Goal: Task Accomplishment & Management: Use online tool/utility

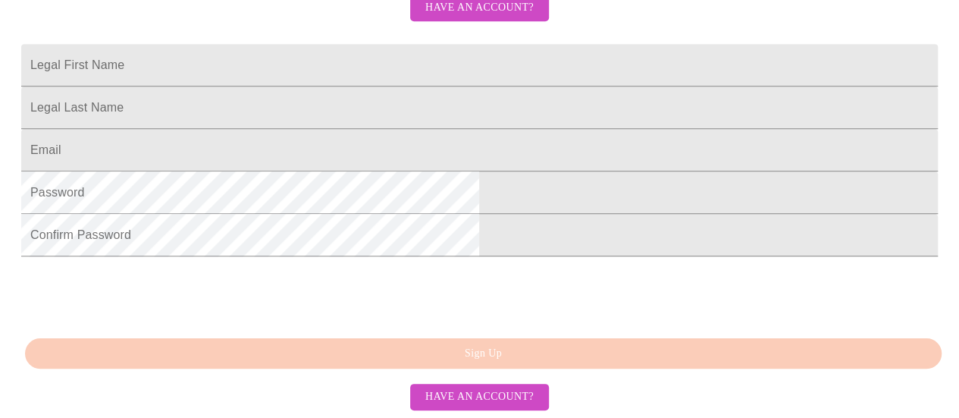
scroll to position [499, 0]
click at [488, 395] on span "Have an account?" at bounding box center [479, 396] width 108 height 19
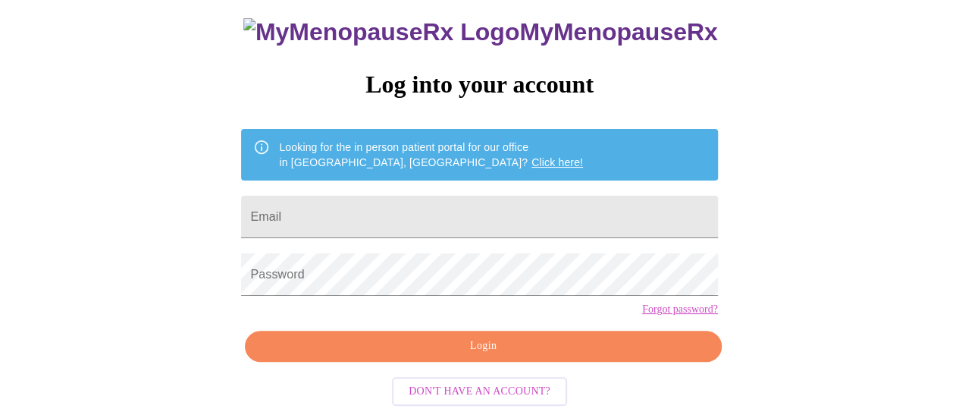
scroll to position [116, 0]
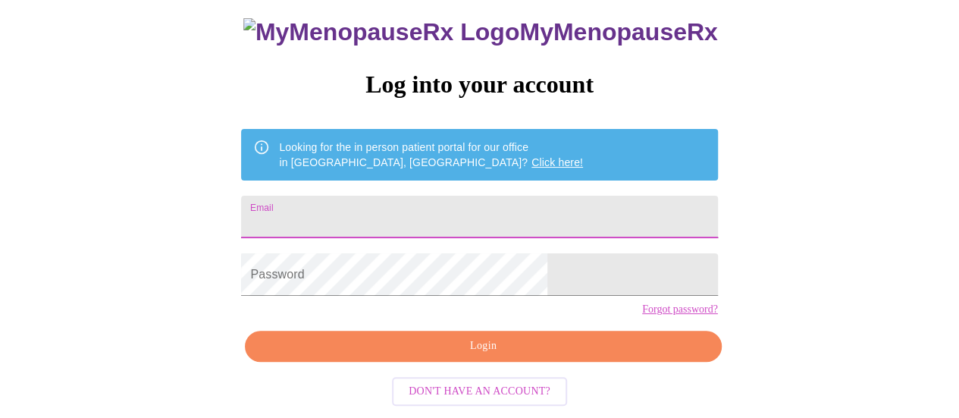
click at [362, 196] on input "Email" at bounding box center [479, 217] width 476 height 42
type input "[EMAIL_ADDRESS][DOMAIN_NAME]"
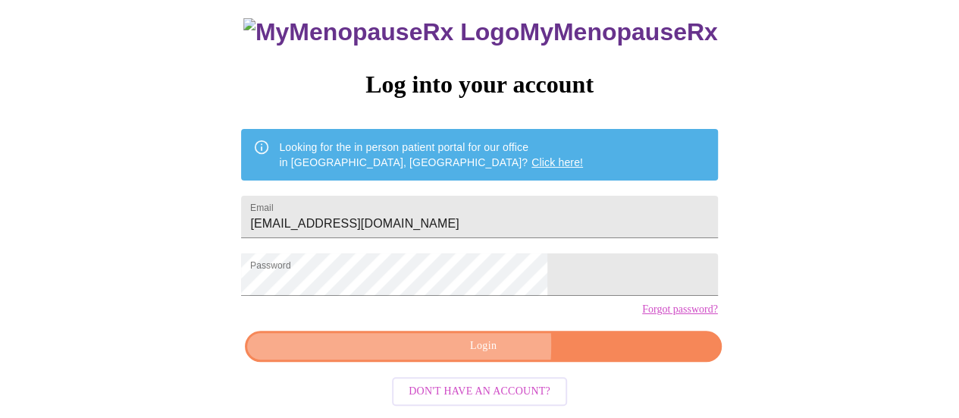
click at [387, 349] on span "Login" at bounding box center [482, 346] width 441 height 19
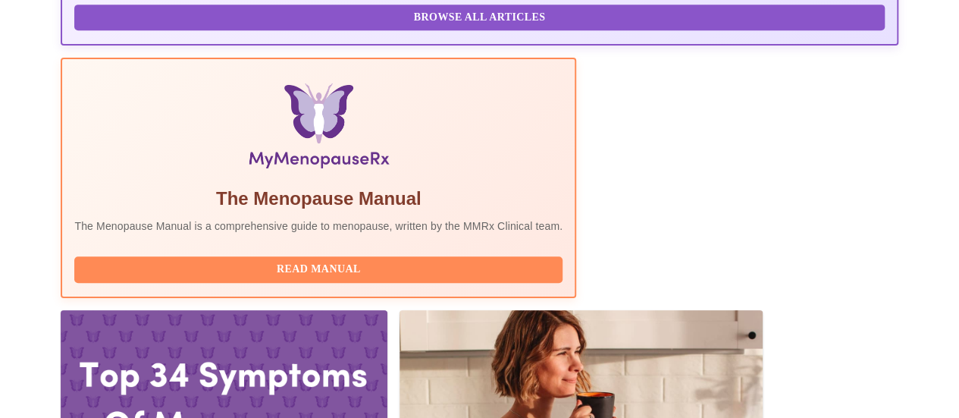
scroll to position [450, 0]
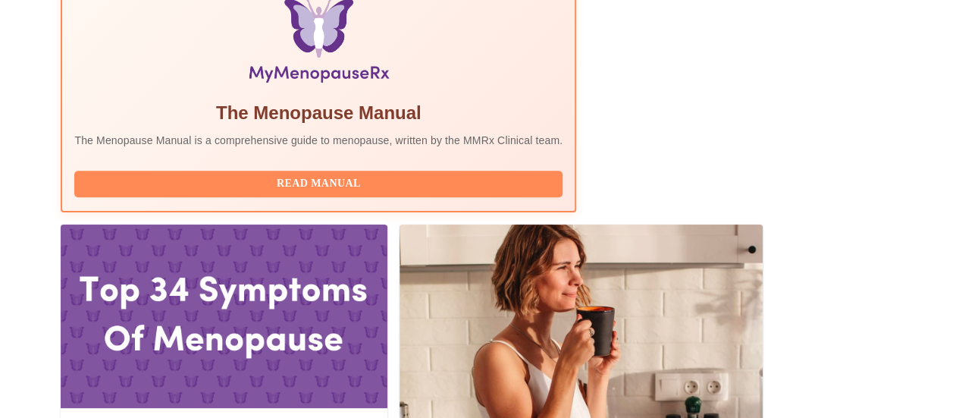
scroll to position [572, 0]
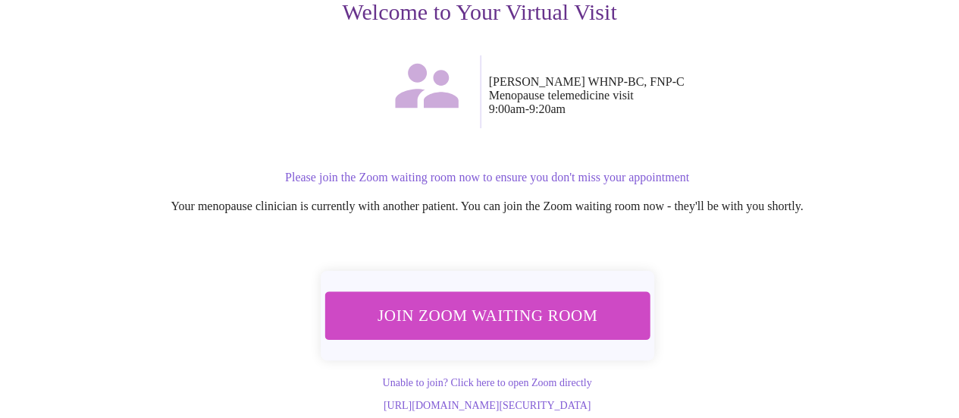
scroll to position [231, 0]
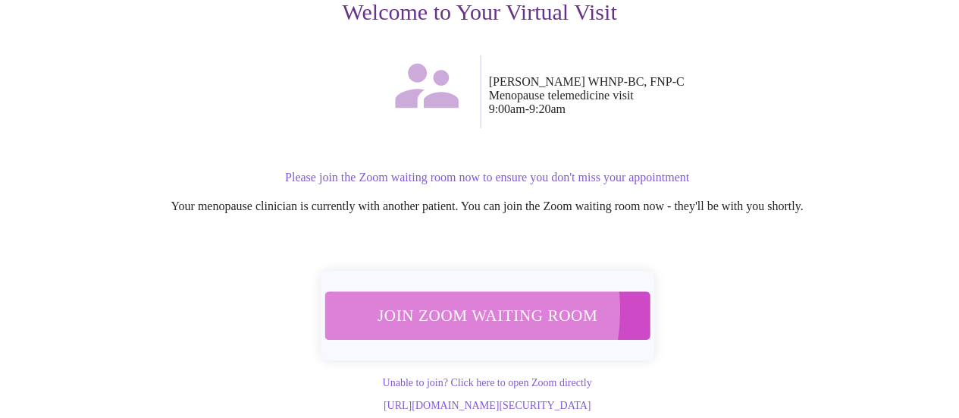
click at [438, 301] on span "Join Zoom Waiting Room" at bounding box center [487, 315] width 288 height 28
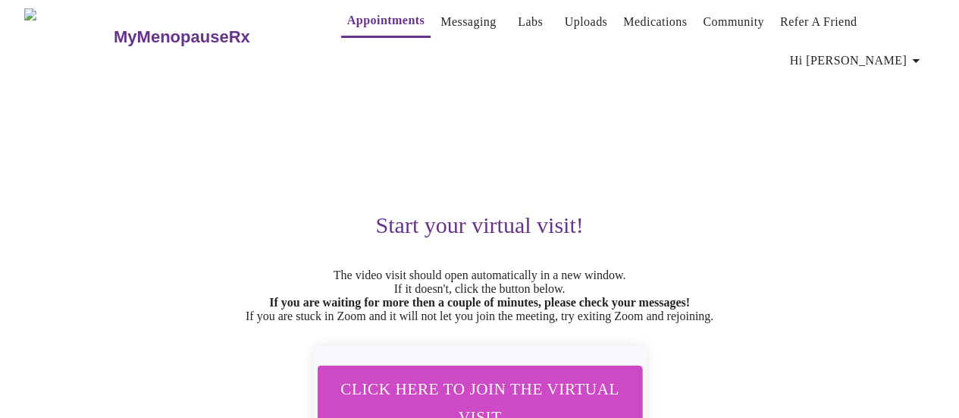
scroll to position [5, 0]
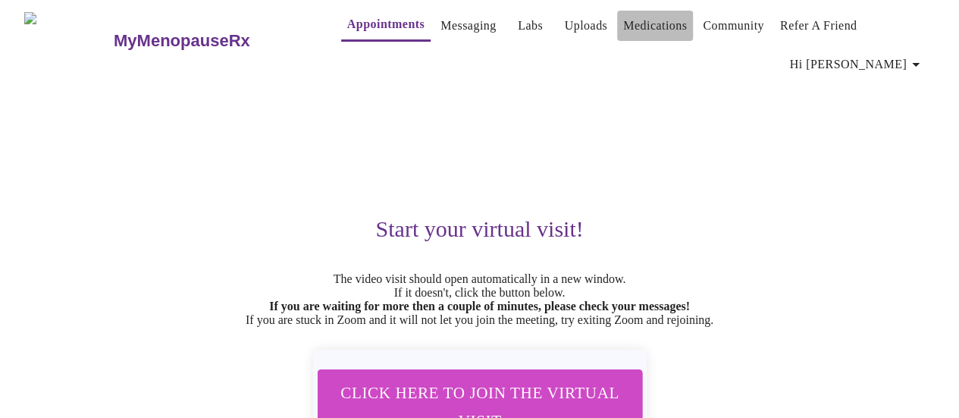
click at [631, 27] on link "Medications" at bounding box center [655, 25] width 64 height 21
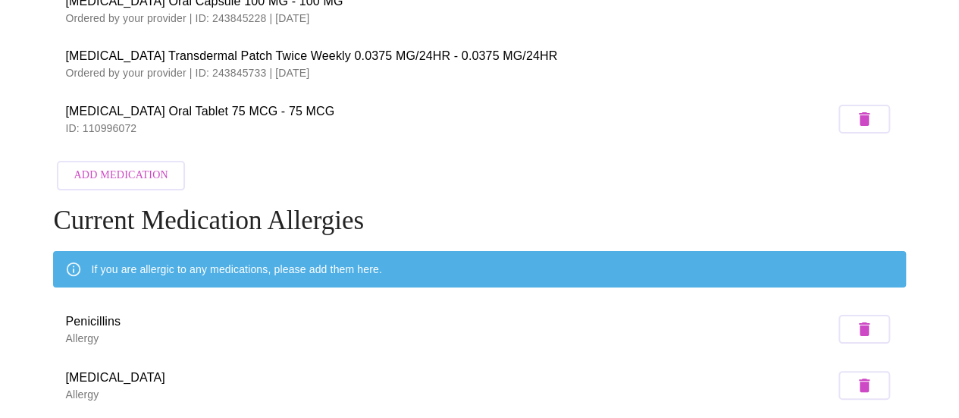
scroll to position [226, 0]
